Goal: Information Seeking & Learning: Learn about a topic

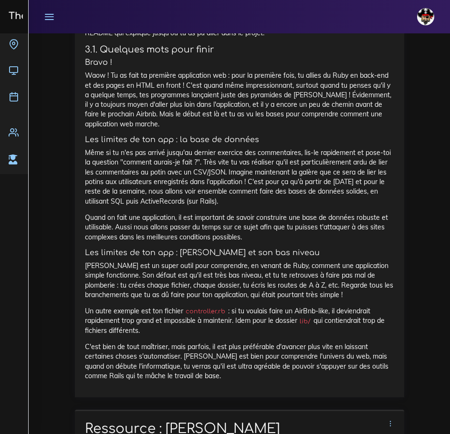
scroll to position [7882, 0]
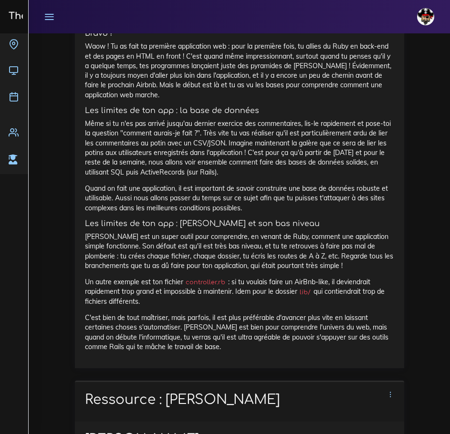
drag, startPoint x: 95, startPoint y: 158, endPoint x: 364, endPoint y: 280, distance: 295.1
copy div "2.6. La vue show d'un potin Bravo, tu as fait une grosse partie du projet et c'…"
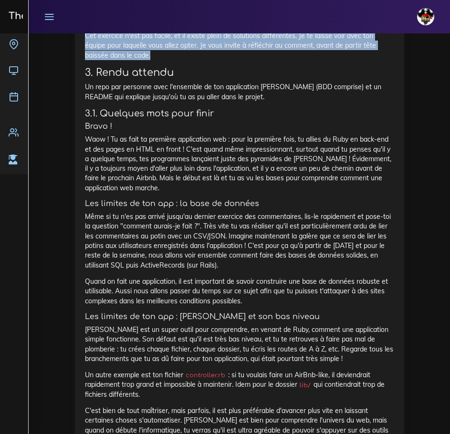
scroll to position [7786, 0]
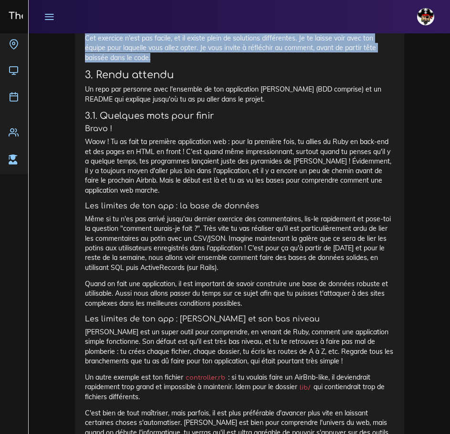
click at [46, 17] on icon at bounding box center [49, 16] width 10 height 10
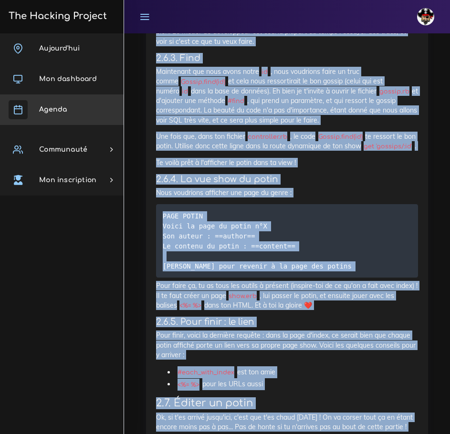
click at [65, 117] on link "Agenda" at bounding box center [62, 109] width 124 height 31
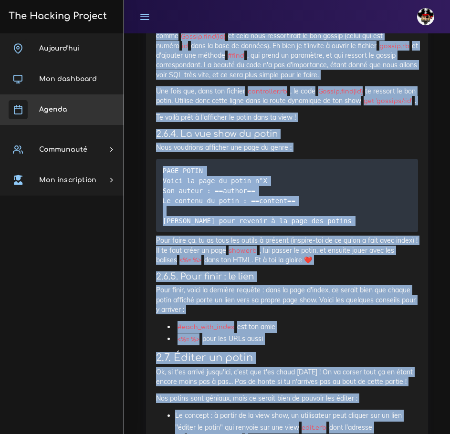
scroll to position [7834, 0]
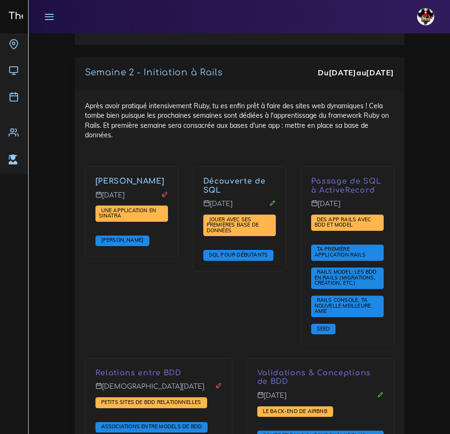
scroll to position [2217, 0]
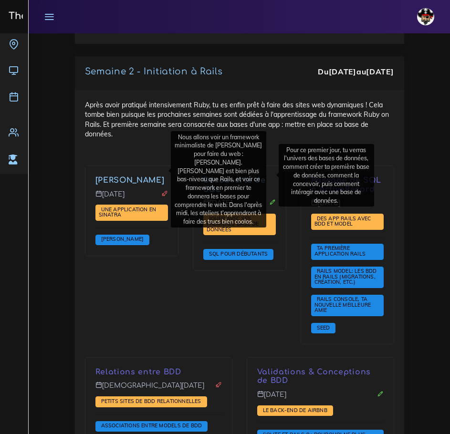
click at [132, 176] on link "[PERSON_NAME]" at bounding box center [129, 180] width 69 height 9
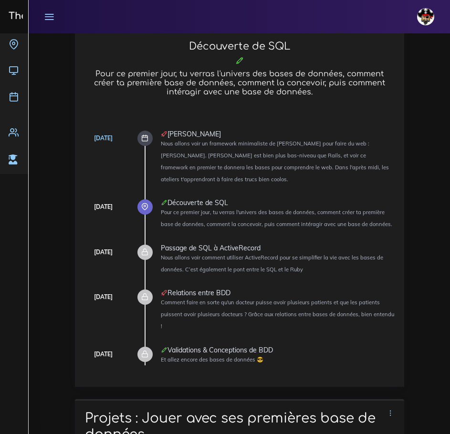
scroll to position [191, 0]
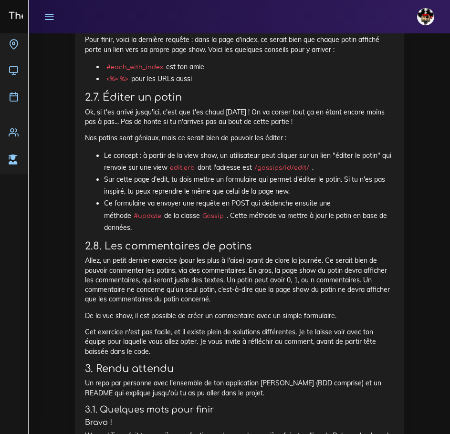
scroll to position [7490, 0]
